Goal: Task Accomplishment & Management: Use online tool/utility

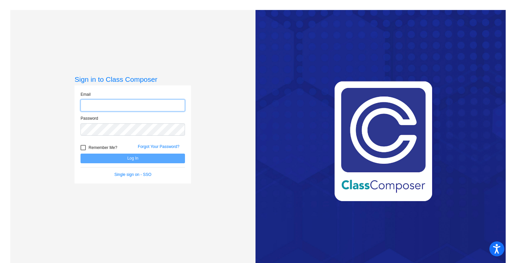
click at [125, 104] on input "email" at bounding box center [133, 105] width 104 height 12
type input "[PERSON_NAME][EMAIL_ADDRESS][DOMAIN_NAME]"
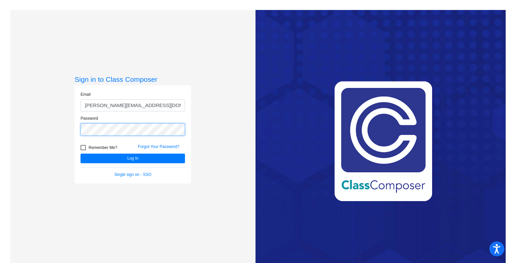
click at [81, 154] on button "Log In" at bounding box center [133, 159] width 104 height 10
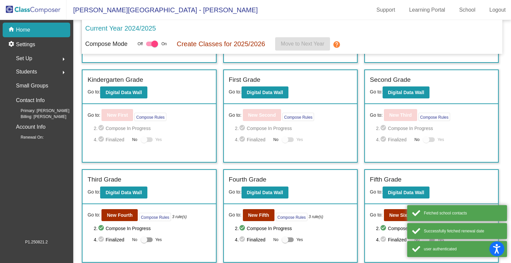
scroll to position [89, 0]
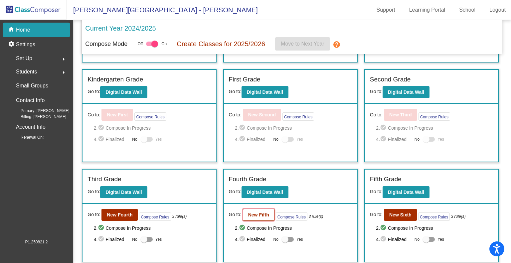
click at [260, 212] on b "New Fifth" at bounding box center [258, 214] width 21 height 5
